Goal: Information Seeking & Learning: Find specific fact

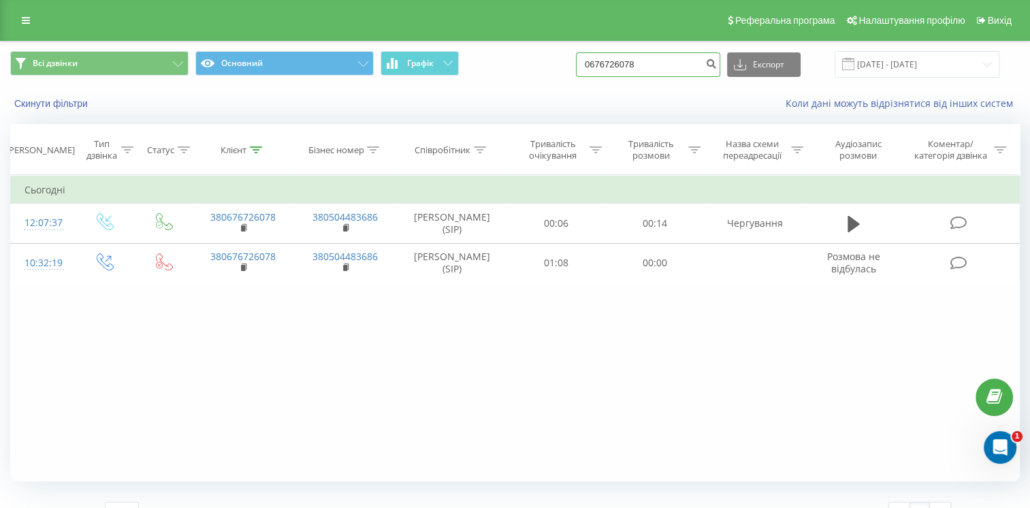
drag, startPoint x: 664, startPoint y: 68, endPoint x: 523, endPoint y: 67, distance: 140.9
click at [506, 84] on div "Всі дзвінки Основний Графік 0676726078 Експорт .csv .xls .xlsx [DATE] - [DATE]" at bounding box center [515, 65] width 1028 height 46
paste input "380937687758"
drag, startPoint x: 611, startPoint y: 64, endPoint x: 581, endPoint y: 83, distance: 35.5
click at [583, 81] on div "Всі дзвінки Основний Графік 380937687758 Експорт .csv .xls .xlsx [DATE] - [DATE]" at bounding box center [515, 65] width 1028 height 46
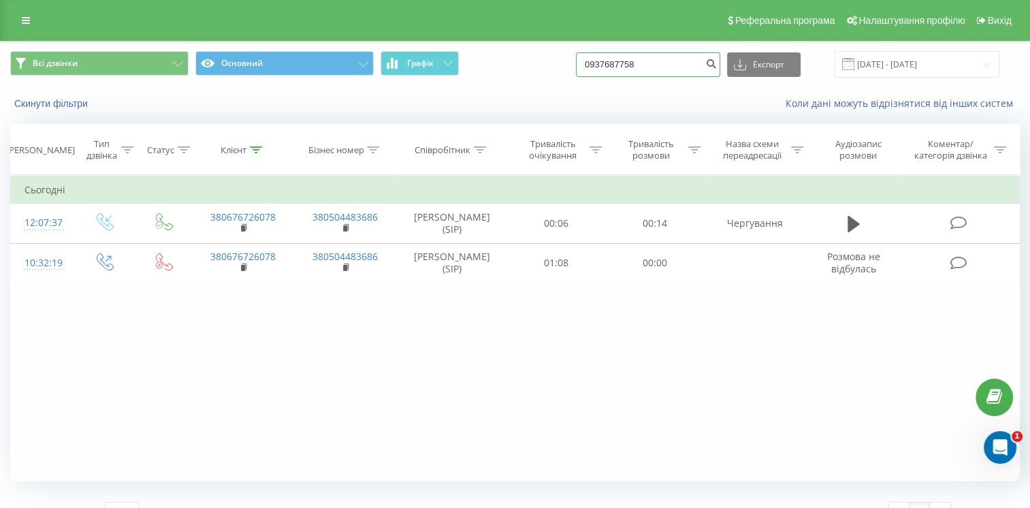
type input "0937687758"
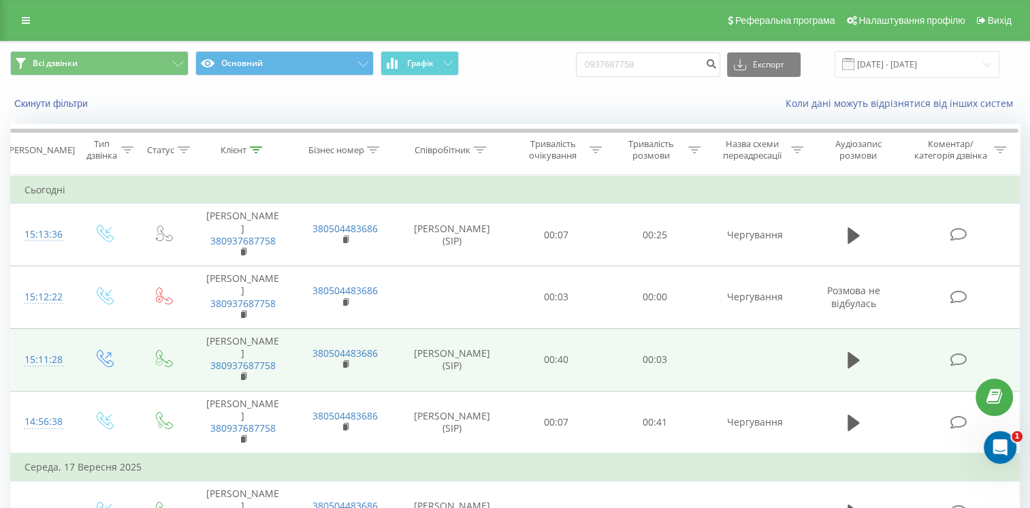
drag, startPoint x: 414, startPoint y: 313, endPoint x: 461, endPoint y: 342, distance: 55.6
click at [461, 342] on td "Демчук Вікторія Олександрівна (SIP)" at bounding box center [452, 359] width 110 height 63
copy td "Демчук Вікторія Олександрівна (SIP)"
